Goal: Navigation & Orientation: Find specific page/section

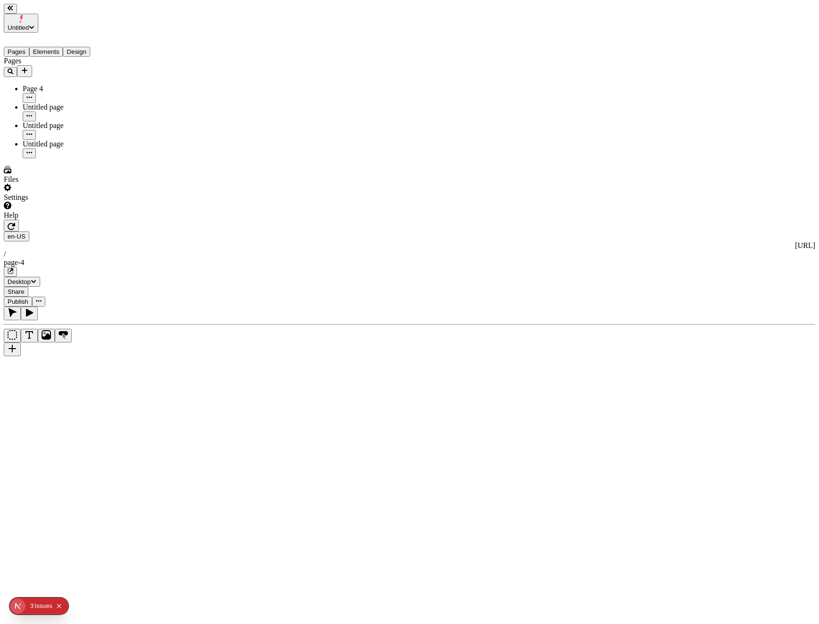
click at [49, 47] on button "Elements" at bounding box center [46, 52] width 34 height 10
